Goal: Find specific page/section: Find specific page/section

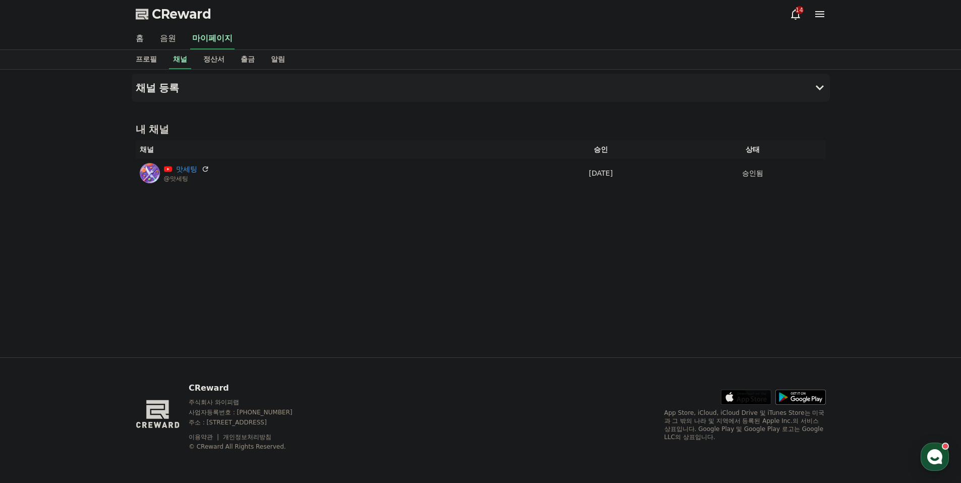
click at [177, 34] on link "음원" at bounding box center [168, 38] width 32 height 21
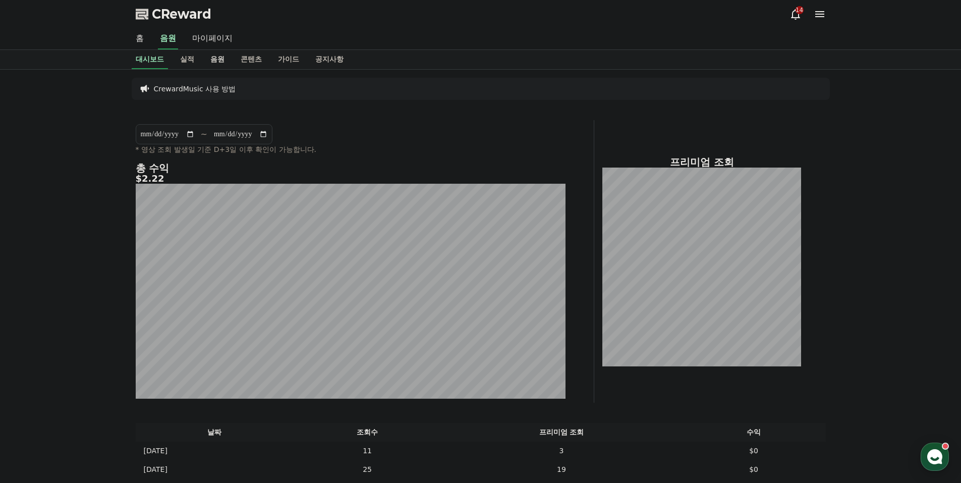
click at [224, 64] on link "음원" at bounding box center [217, 59] width 30 height 19
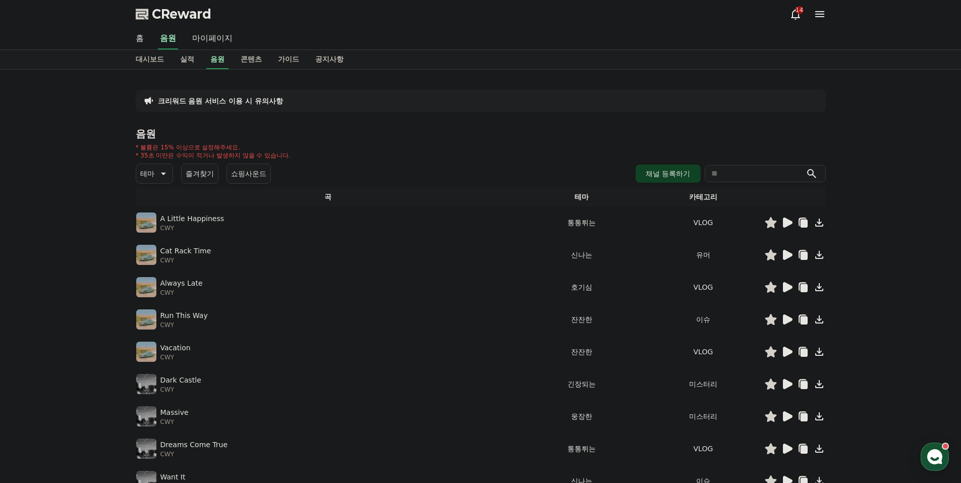
click at [332, 156] on div "* 볼륨은 15% 이상으로 설정해주세요. * 35초 미만은 수익이 적거나 발생하지 않을 수 있습니다." at bounding box center [481, 151] width 690 height 16
click at [729, 177] on input "search" at bounding box center [765, 173] width 121 height 17
type input "*"
type input "***"
click at [806, 167] on button "submit" at bounding box center [812, 173] width 12 height 12
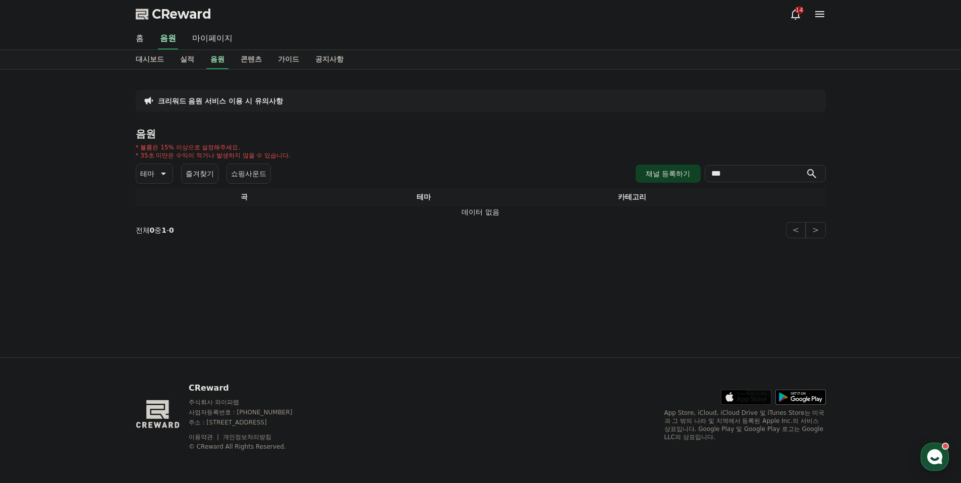
click at [736, 175] on input "***" at bounding box center [765, 173] width 121 height 17
click at [736, 175] on input "search" at bounding box center [765, 173] width 121 height 17
click at [806, 167] on button "submit" at bounding box center [812, 173] width 12 height 12
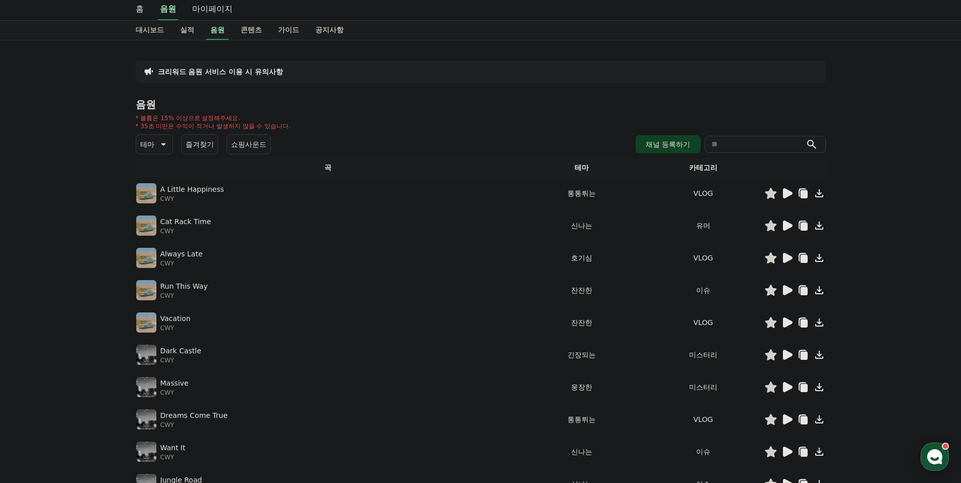
scroll to position [200, 0]
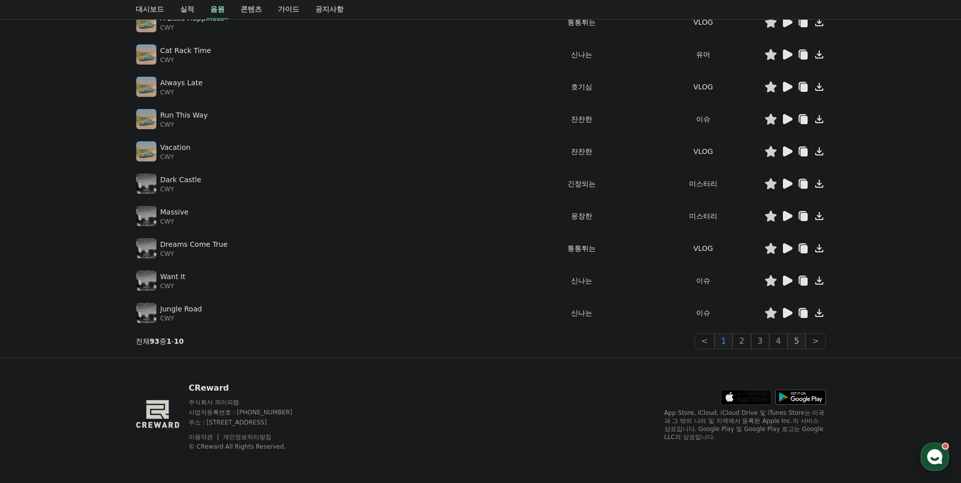
click at [805, 339] on button "5" at bounding box center [797, 341] width 18 height 16
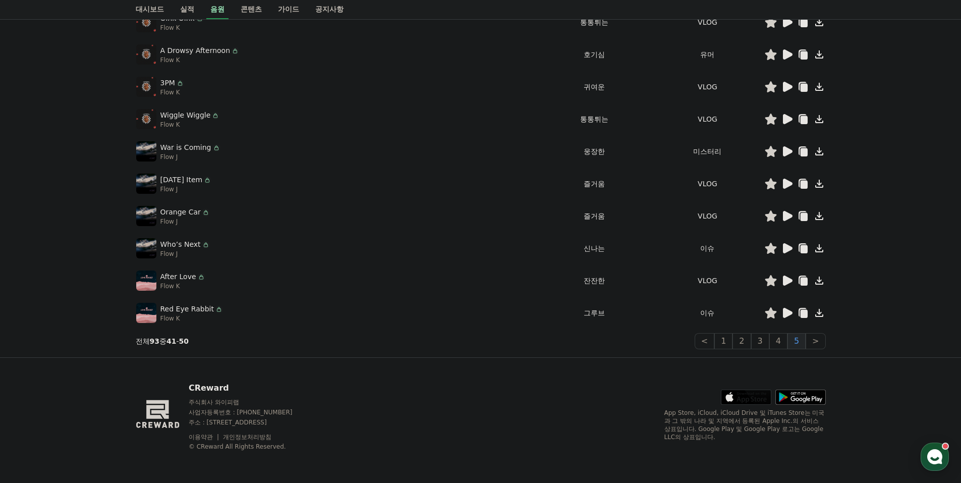
click at [800, 338] on button "5" at bounding box center [797, 341] width 18 height 16
click at [809, 343] on button ">" at bounding box center [816, 341] width 20 height 16
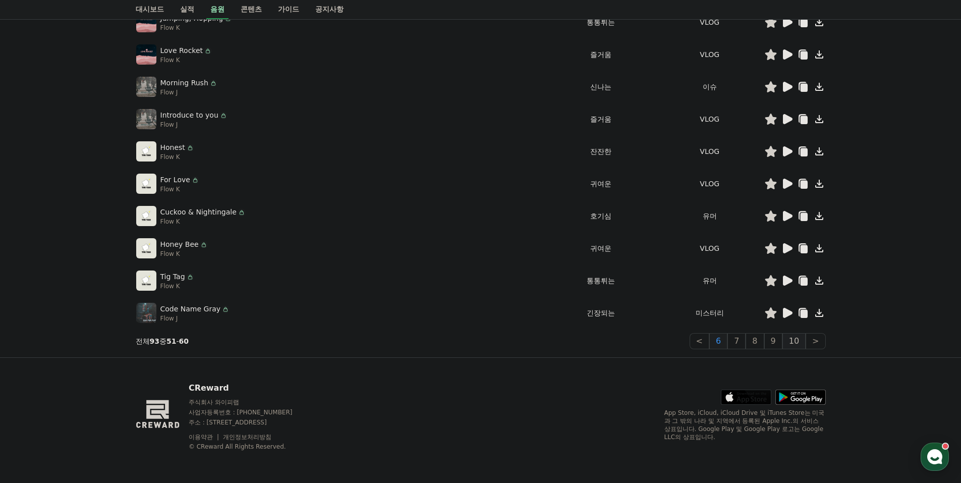
click at [796, 342] on button "10" at bounding box center [793, 341] width 23 height 16
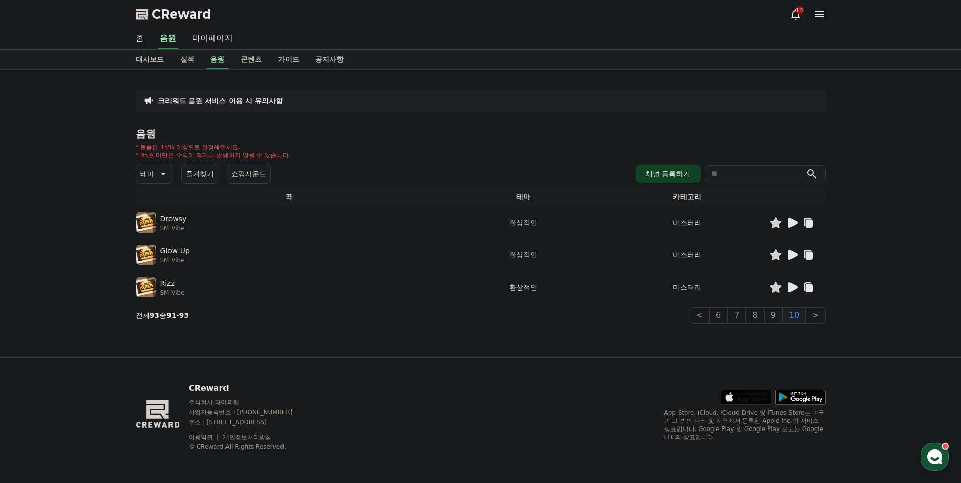
click at [796, 342] on div "크리워드 음원 서비스 이용 시 유의사항 음원 * 볼륨은 15% 이상으로 설정해주세요. * 35초 미만은 수익이 적거나 발생하지 않을 수 있습니…" at bounding box center [481, 214] width 706 height 288
